Goal: Use online tool/utility: Use online tool/utility

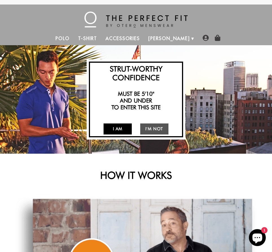
click at [114, 125] on link "I Am" at bounding box center [117, 128] width 28 height 11
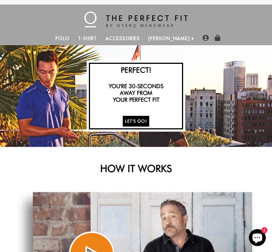
click at [136, 120] on link "Let's Go!" at bounding box center [136, 121] width 27 height 11
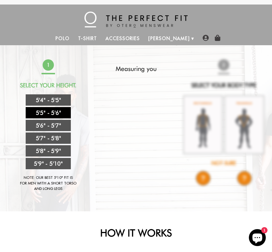
click at [45, 113] on link "5'5" - 5'6"" at bounding box center [48, 112] width 45 height 11
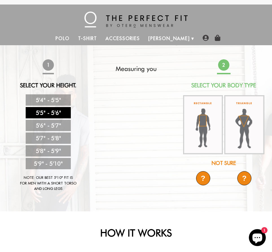
click at [201, 181] on div "?" at bounding box center [203, 178] width 14 height 14
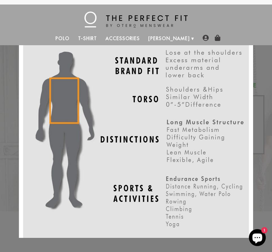
click at [229, 37] on div "MENU Polo T-Shirt Accessories [PERSON_NAME] About Us How We Do It" at bounding box center [136, 25] width 272 height 41
click at [260, 198] on div "X" at bounding box center [136, 126] width 272 height 252
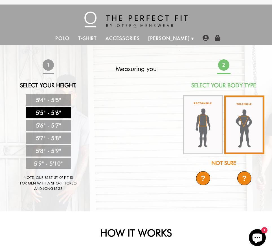
click at [247, 126] on img at bounding box center [244, 124] width 40 height 58
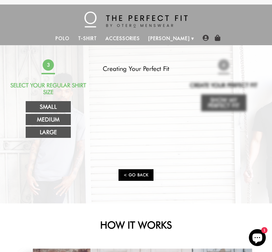
click at [143, 176] on link "< Go Back" at bounding box center [135, 175] width 35 height 12
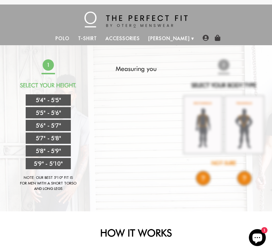
click at [232, 194] on div "1 Select Your Height. 5'4" - 5'5" 5'5" - 5'6" 5'6" - 5'7" 5'7" - 5'8" 5'8" - 5'…" at bounding box center [136, 128] width 258 height 138
click at [243, 179] on div "1 Select Your Height. 5'4" - 5'5" 5'5" - 5'6" 5'6" - 5'7" 5'7" - 5'8" 5'8" - 5'…" at bounding box center [136, 128] width 258 height 138
click at [154, 209] on div "Strut-Worthy Confidence Must be 5'10" and under to enter this site I Am I'm Not…" at bounding box center [136, 128] width 272 height 166
click at [54, 114] on link "5'5" - 5'6"" at bounding box center [48, 112] width 45 height 11
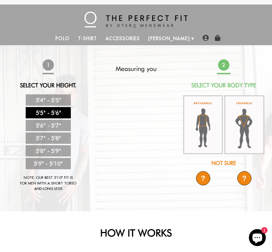
click at [247, 180] on div "?" at bounding box center [244, 178] width 14 height 14
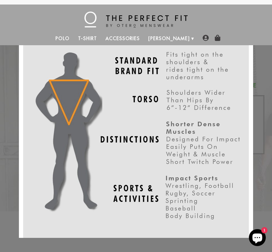
scroll to position [0, 0]
click at [8, 152] on div "X" at bounding box center [136, 126] width 272 height 252
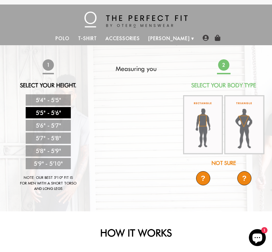
scroll to position [0, 0]
click at [206, 178] on div "?" at bounding box center [203, 178] width 14 height 14
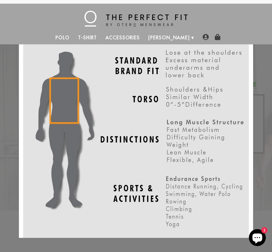
scroll to position [6, 0]
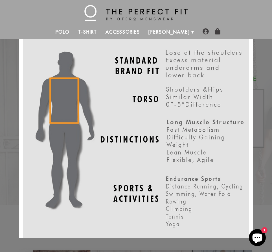
click at [10, 157] on div "X" at bounding box center [136, 126] width 272 height 252
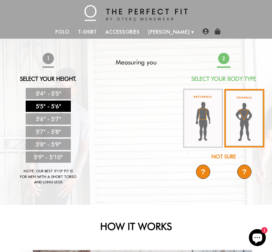
click at [243, 123] on img at bounding box center [244, 118] width 40 height 58
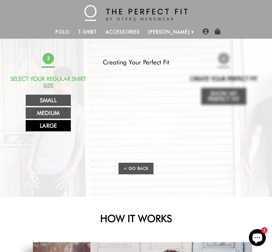
click at [43, 125] on link "Large" at bounding box center [48, 125] width 45 height 11
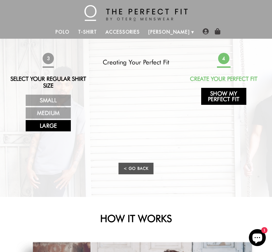
click at [226, 95] on link "Show My Perfect Fit" at bounding box center [223, 96] width 45 height 17
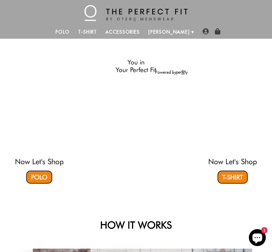
select select "55-56"
select select "triangle"
select select "L"
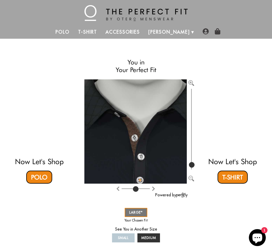
type input "100"
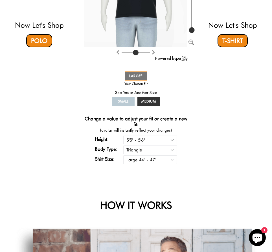
scroll to position [0, 0]
